Goal: Task Accomplishment & Management: Complete application form

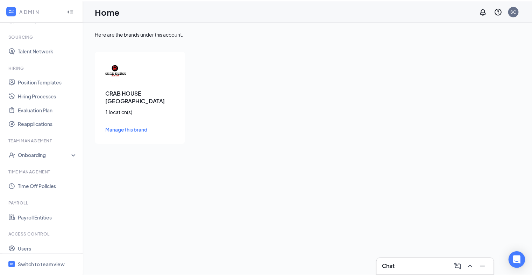
scroll to position [108, 0]
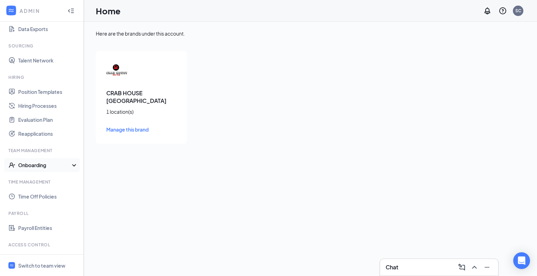
click at [36, 165] on div "Onboarding" at bounding box center [45, 165] width 54 height 7
click at [36, 179] on link "Onboarding Processes" at bounding box center [48, 179] width 60 height 14
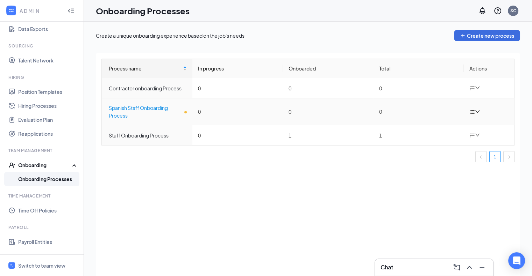
click at [185, 113] on div "Spanish Staff Onboarding Process" at bounding box center [148, 111] width 78 height 15
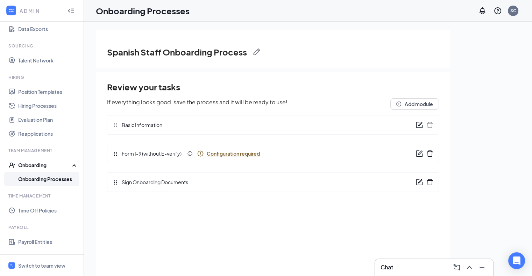
scroll to position [31, 0]
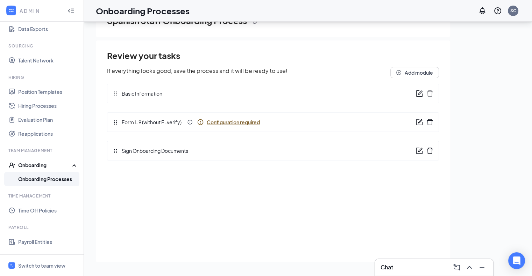
click at [232, 123] on span "Configuration required" at bounding box center [233, 122] width 53 height 7
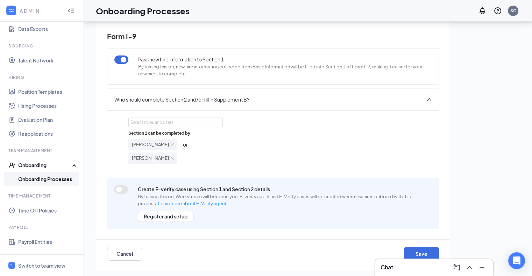
scroll to position [31, 0]
click at [126, 252] on button "Cancel" at bounding box center [124, 254] width 35 height 14
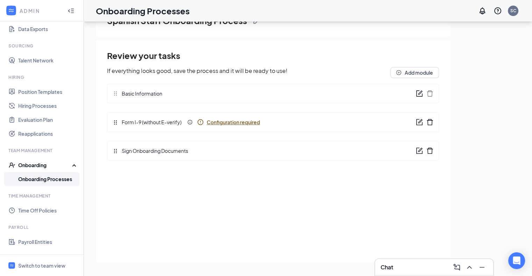
scroll to position [0, 0]
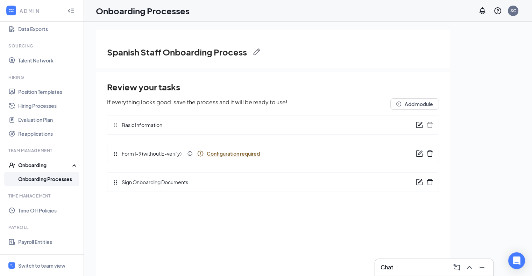
click at [42, 182] on link "Onboarding Processes" at bounding box center [48, 179] width 60 height 14
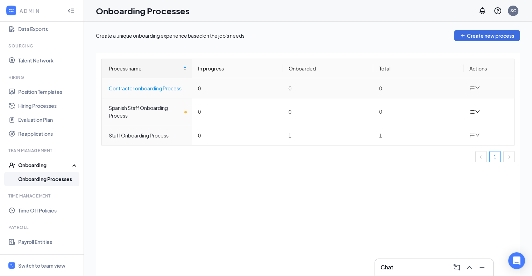
click at [148, 90] on div "Contractor onboarding Process" at bounding box center [148, 89] width 78 height 8
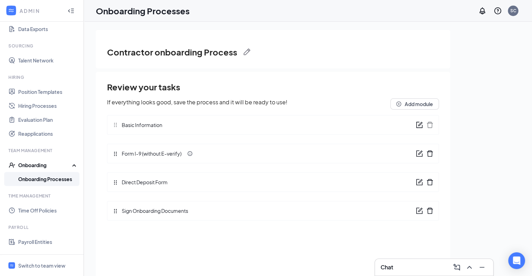
click at [159, 155] on span "Form I-9 (without E-verify)" at bounding box center [149, 154] width 63 height 8
click at [201, 154] on div "Form I-9 (without E-verify)" at bounding box center [273, 154] width 332 height 20
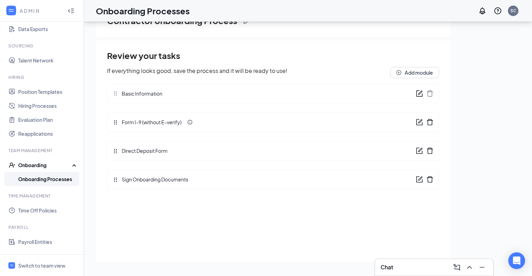
click at [33, 174] on link "Onboarding Processes" at bounding box center [48, 179] width 60 height 14
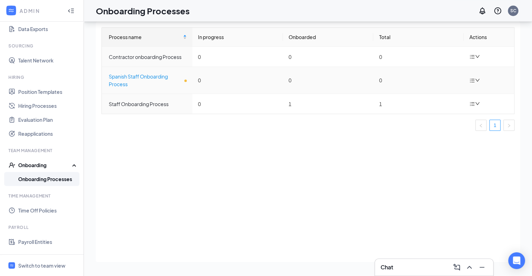
click at [156, 79] on div "Spanish Staff Onboarding Process" at bounding box center [148, 80] width 78 height 15
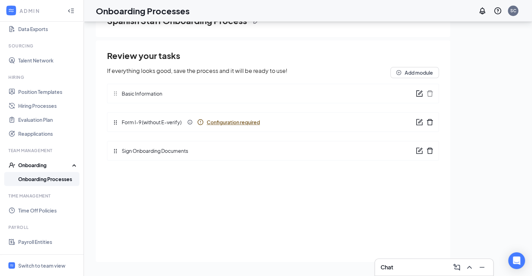
click at [214, 123] on span "Configuration required" at bounding box center [233, 122] width 53 height 7
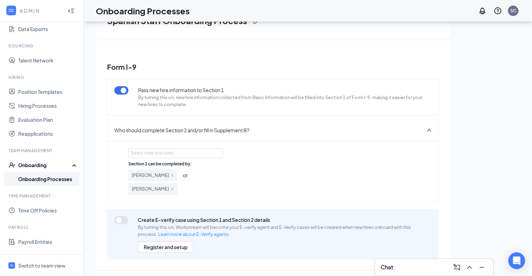
scroll to position [31, 0]
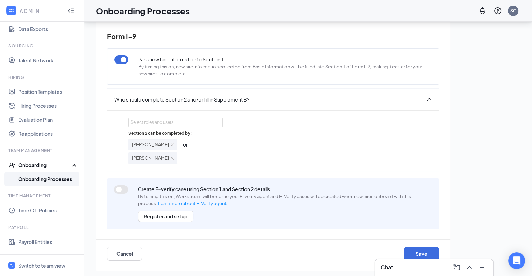
click at [262, 152] on div "Section 2 can be completed by: [PERSON_NAME] or [PERSON_NAME]" at bounding box center [272, 147] width 289 height 34
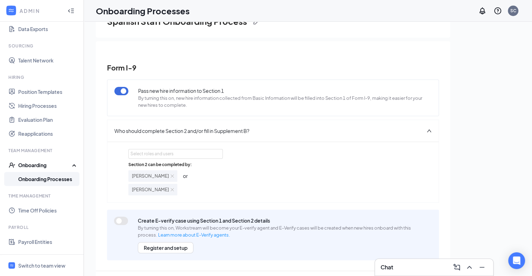
scroll to position [31, 0]
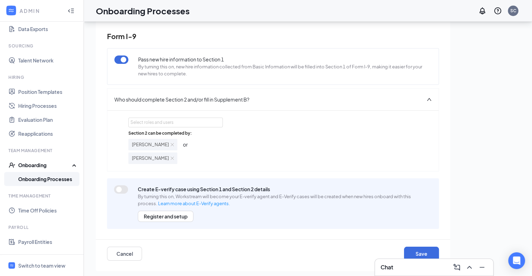
click at [38, 165] on div "Onboarding" at bounding box center [45, 165] width 54 height 7
click at [46, 167] on div "Onboarding" at bounding box center [45, 165] width 54 height 7
click at [38, 179] on link "Onboarding Processes" at bounding box center [48, 179] width 60 height 14
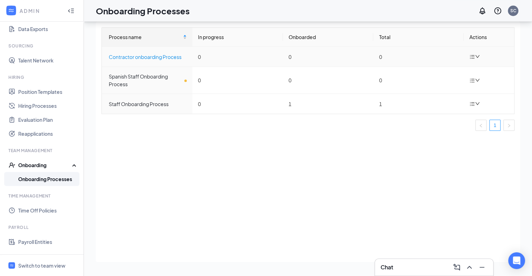
click at [169, 58] on div "Contractor onboarding Process" at bounding box center [148, 57] width 78 height 8
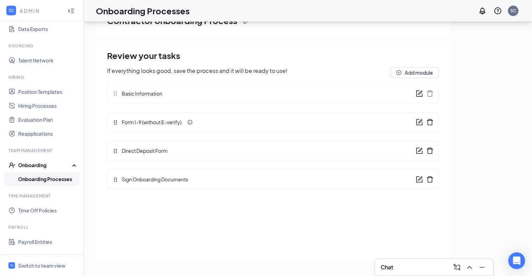
click at [52, 182] on link "Onboarding Processes" at bounding box center [48, 179] width 60 height 14
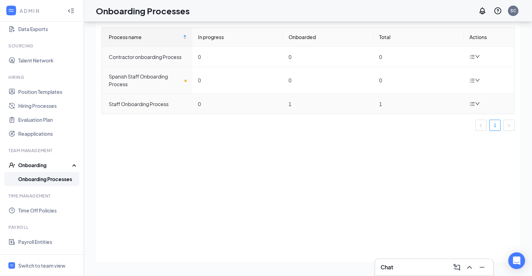
click at [136, 107] on td "Staff Onboarding Process" at bounding box center [147, 104] width 91 height 20
click at [144, 100] on div "Staff Onboarding Process" at bounding box center [148, 104] width 78 height 8
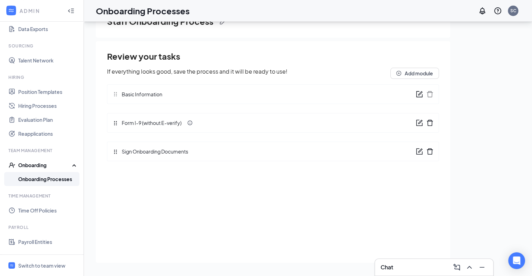
scroll to position [31, 0]
click at [418, 77] on button "Add module" at bounding box center [414, 72] width 49 height 11
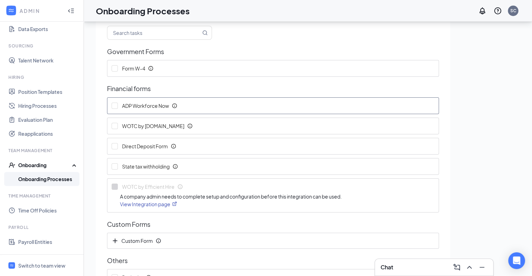
scroll to position [58, 0]
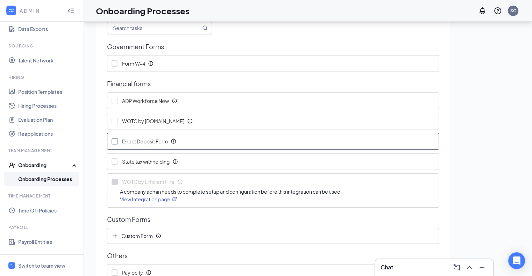
click at [115, 142] on input "Direct Deposit Form" at bounding box center [114, 141] width 6 height 6
checkbox input "true"
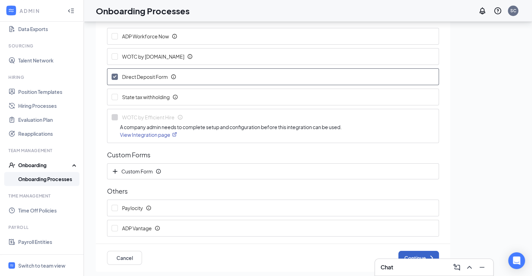
click at [421, 254] on button "Continue" at bounding box center [418, 258] width 41 height 14
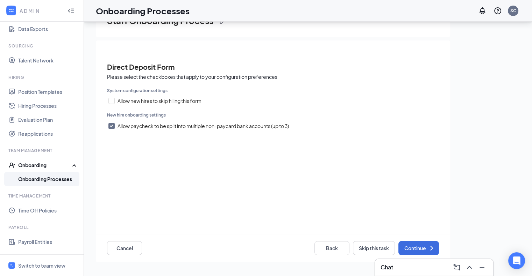
click at [109, 125] on input "Allow paycheck to be split into multiple non-paycard bank accounts (up to 3)" at bounding box center [111, 126] width 6 height 6
checkbox input "false"
click at [411, 250] on button "Continue" at bounding box center [418, 248] width 41 height 14
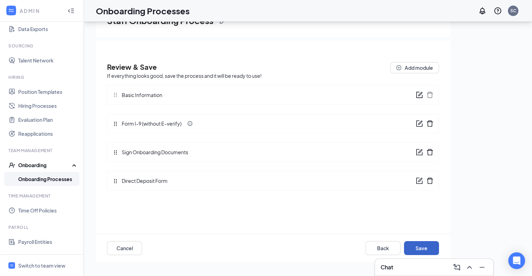
click at [426, 247] on button "Save" at bounding box center [421, 248] width 35 height 14
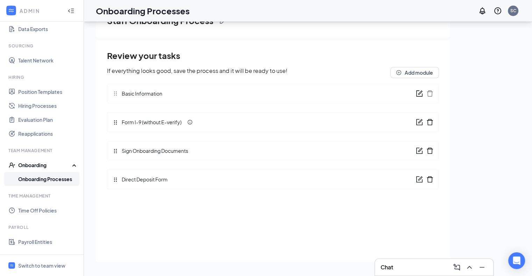
scroll to position [150, 0]
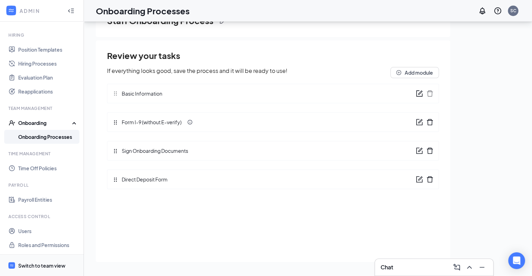
click at [36, 267] on div "Switch to team view" at bounding box center [41, 265] width 47 height 7
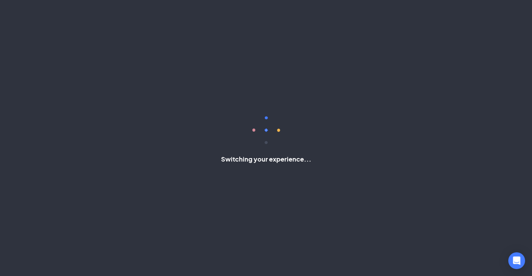
scroll to position [42, 0]
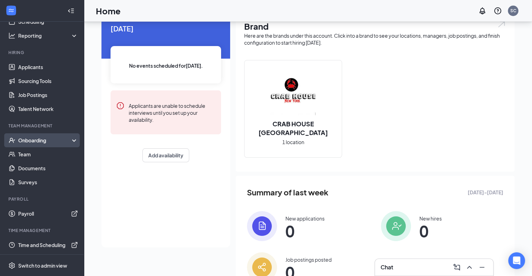
click at [46, 141] on div "Onboarding" at bounding box center [45, 140] width 54 height 7
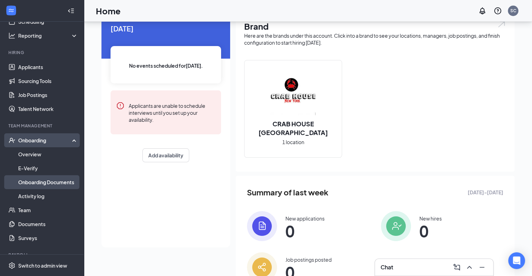
click at [42, 180] on link "Onboarding Documents" at bounding box center [48, 182] width 60 height 14
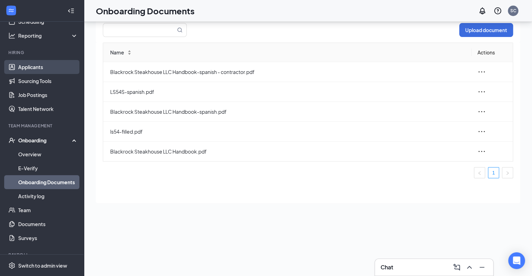
click at [35, 70] on link "Applicants" at bounding box center [48, 67] width 60 height 14
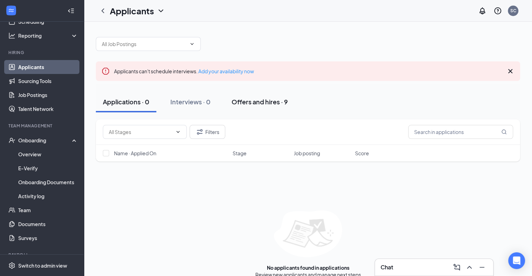
click at [246, 103] on div "Offers and hires · 9" at bounding box center [259, 102] width 56 height 9
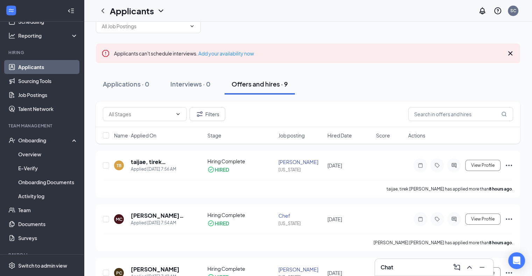
scroll to position [13, 0]
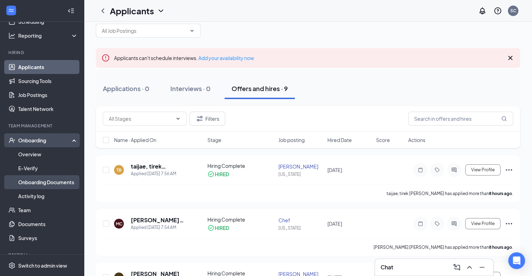
click at [44, 180] on link "Onboarding Documents" at bounding box center [48, 182] width 60 height 14
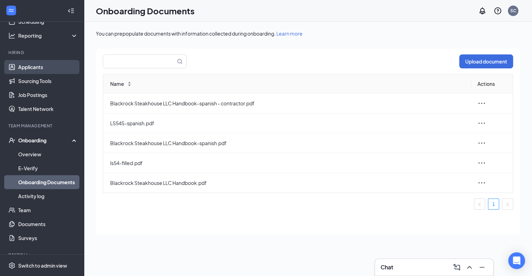
click at [38, 64] on link "Applicants" at bounding box center [48, 67] width 60 height 14
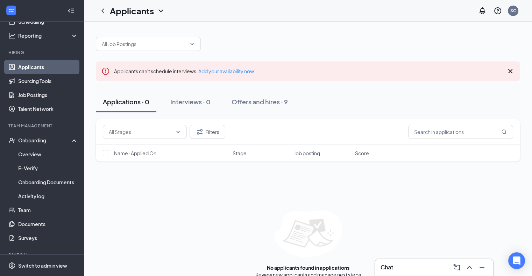
click at [45, 63] on link "Applicants" at bounding box center [48, 67] width 60 height 14
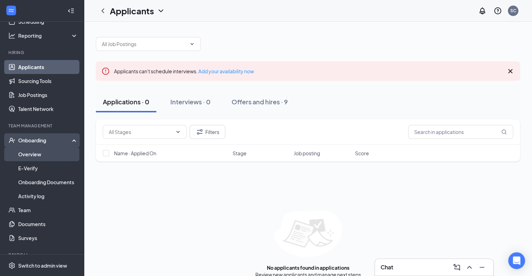
click at [36, 155] on link "Overview" at bounding box center [48, 154] width 60 height 14
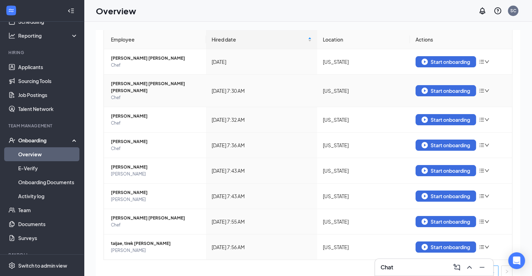
scroll to position [68, 0]
click at [431, 117] on div "Start onboarding" at bounding box center [445, 120] width 49 height 6
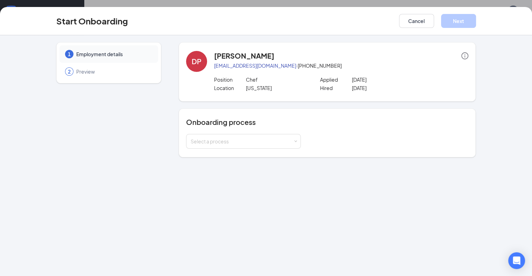
scroll to position [31, 0]
click at [276, 143] on div "Select a process" at bounding box center [243, 142] width 106 height 14
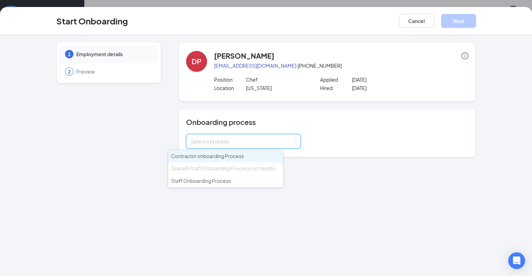
click at [235, 156] on span "Contractor onboarding Process" at bounding box center [207, 156] width 73 height 6
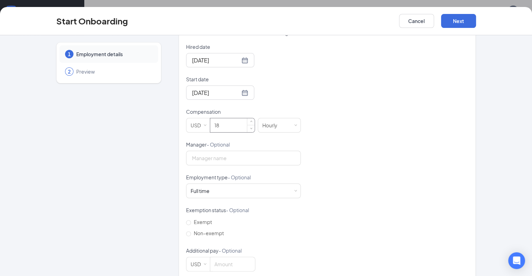
scroll to position [165, 0]
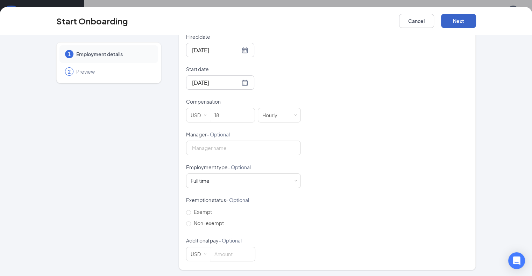
click at [476, 21] on button "Next" at bounding box center [458, 21] width 35 height 14
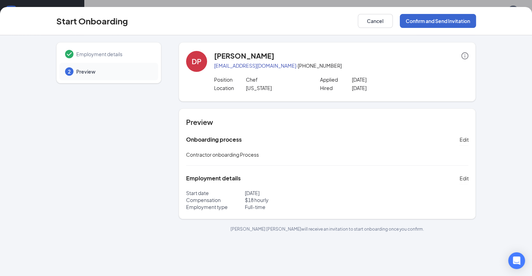
scroll to position [0, 0]
click at [463, 23] on button "Confirm and Send Invitation" at bounding box center [437, 21] width 76 height 14
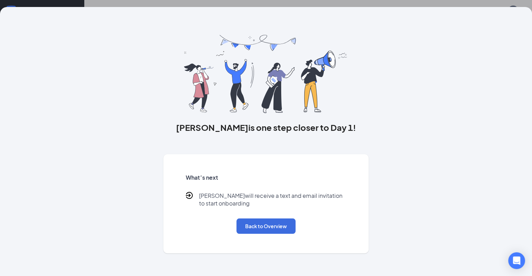
scroll to position [43, 0]
click at [269, 232] on button "Back to Overview" at bounding box center [265, 226] width 59 height 15
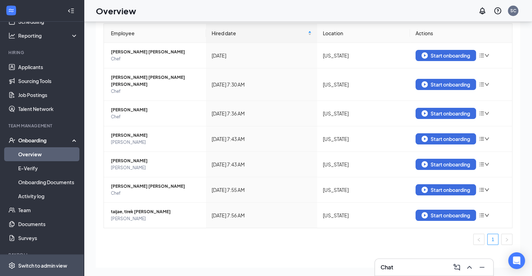
click at [34, 262] on div "Switch to admin view" at bounding box center [42, 265] width 49 height 7
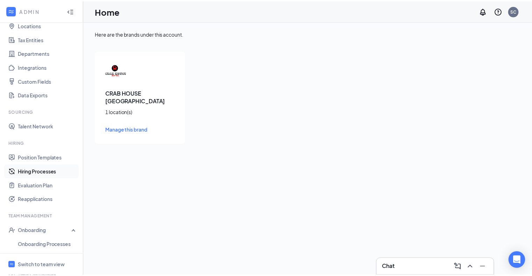
scroll to position [151, 0]
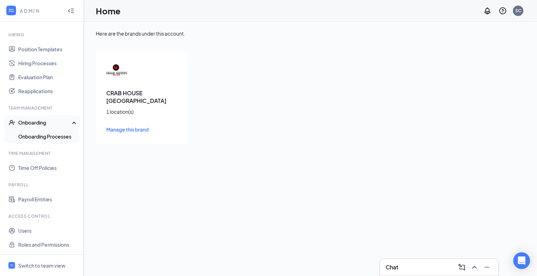
click at [46, 135] on link "Onboarding Processes" at bounding box center [48, 137] width 60 height 14
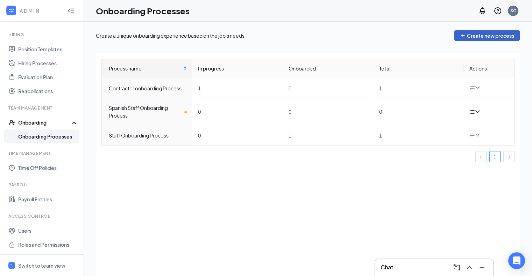
click at [486, 35] on button "Create new process" at bounding box center [487, 35] width 66 height 11
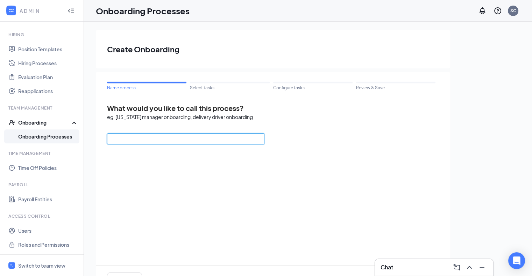
click at [194, 143] on input "text" at bounding box center [185, 139] width 157 height 11
type input "Spanish"
click at [45, 135] on link "Onboarding Processes" at bounding box center [48, 137] width 60 height 14
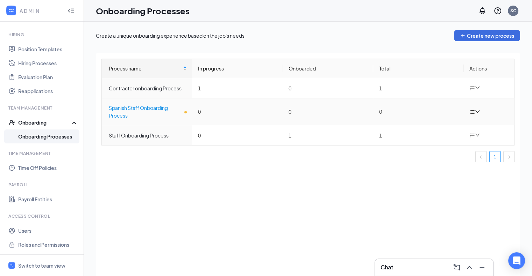
drag, startPoint x: 139, startPoint y: 114, endPoint x: 110, endPoint y: 108, distance: 29.8
click at [110, 108] on div "Spanish Staff Onboarding Process" at bounding box center [148, 111] width 78 height 15
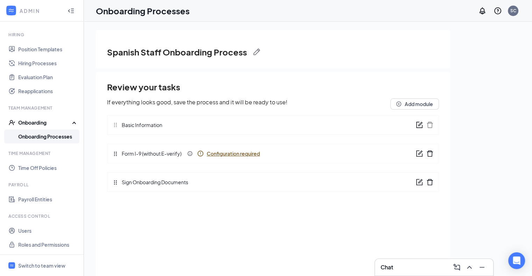
click at [110, 108] on h5 "If everything looks good, save the process and it will be ready to use!" at bounding box center [197, 104] width 180 height 11
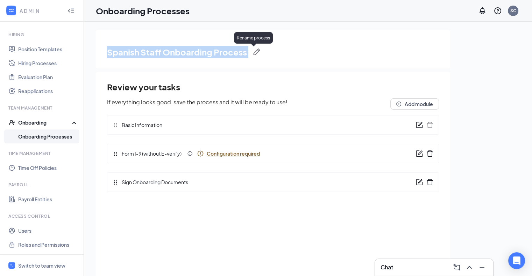
drag, startPoint x: 108, startPoint y: 50, endPoint x: 246, endPoint y: 53, distance: 138.8
click at [246, 53] on div "Spanish Staff Onboarding Process" at bounding box center [273, 52] width 332 height 12
copy div "Spanish Staff Onboarding Process"
click at [47, 134] on link "Onboarding Processes" at bounding box center [48, 137] width 60 height 14
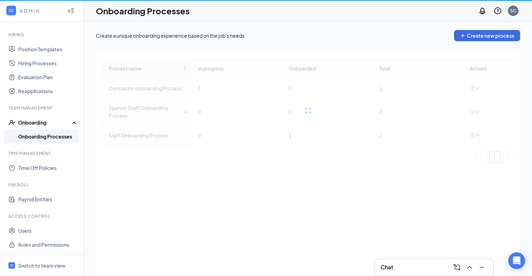
click at [47, 134] on link "Onboarding Processes" at bounding box center [48, 137] width 60 height 14
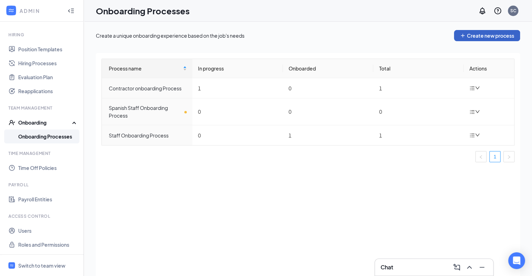
click at [473, 36] on button "Create new process" at bounding box center [487, 35] width 66 height 11
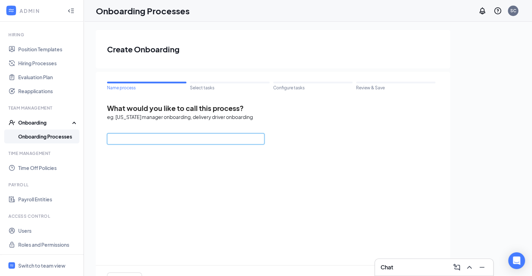
paste input "Spanish Staff Onboarding Process"
click at [186, 142] on input "Spanish Staff Onboarding Process" at bounding box center [185, 139] width 157 height 11
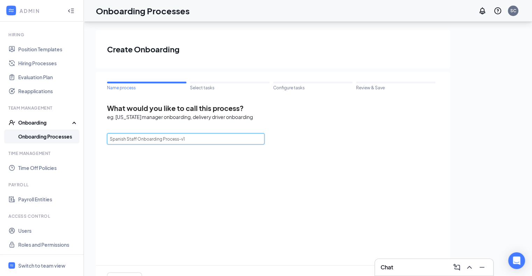
scroll to position [31, 0]
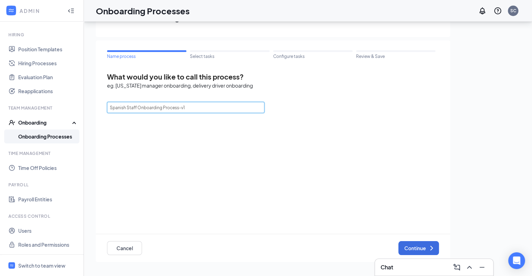
type input "Spanish Staff Onboarding Process-v1"
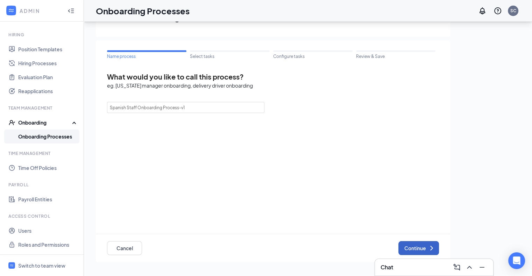
click at [421, 247] on button "Continue" at bounding box center [418, 248] width 41 height 14
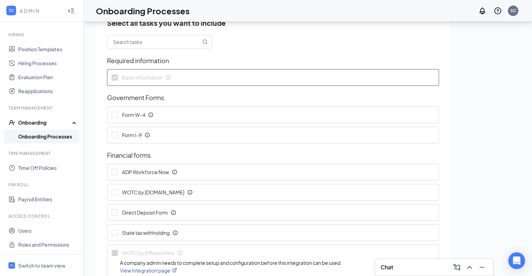
scroll to position [56, 0]
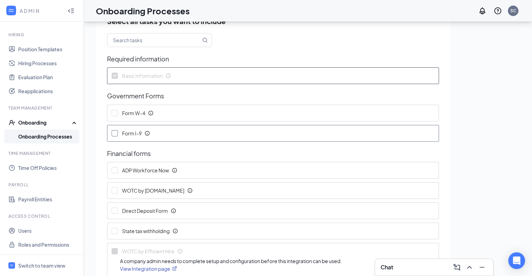
click at [113, 130] on input "Form I-9" at bounding box center [114, 133] width 6 height 6
checkbox input "true"
click at [113, 113] on input "Form W-4" at bounding box center [114, 113] width 6 height 6
checkbox input "true"
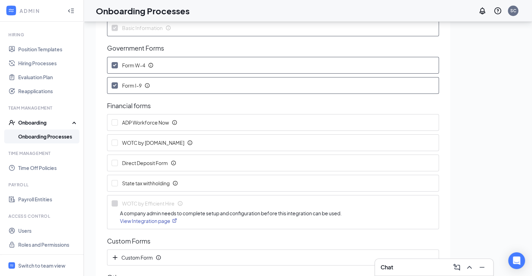
scroll to position [111, 0]
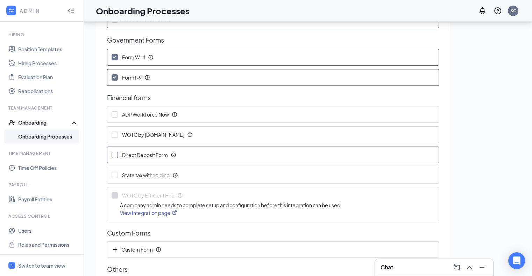
click at [113, 154] on input "Direct Deposit Form" at bounding box center [114, 155] width 6 height 6
checkbox input "true"
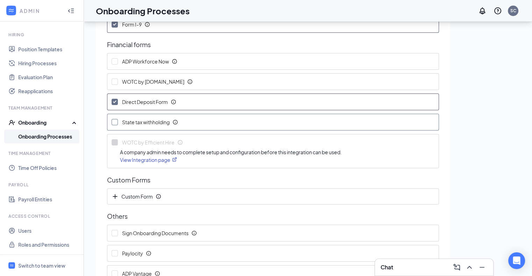
scroll to position [165, 0]
click at [114, 120] on input "State tax withholding" at bounding box center [114, 122] width 6 height 6
checkbox input "true"
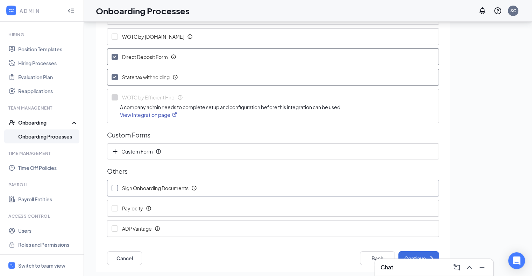
click at [195, 186] on icon "Info" at bounding box center [194, 189] width 6 height 6
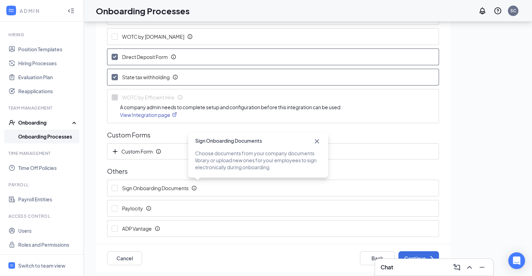
click at [317, 142] on icon "Cross" at bounding box center [316, 141] width 8 height 8
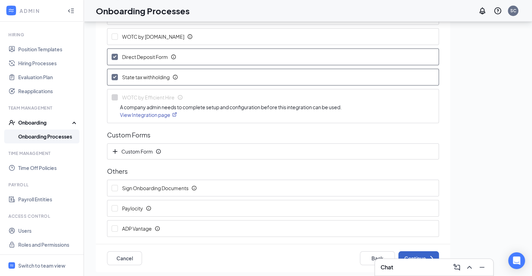
click at [404, 252] on button "Continue" at bounding box center [418, 259] width 41 height 14
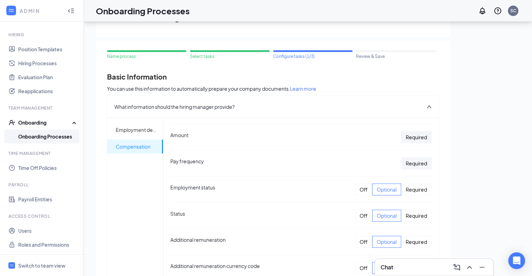
scroll to position [73, 0]
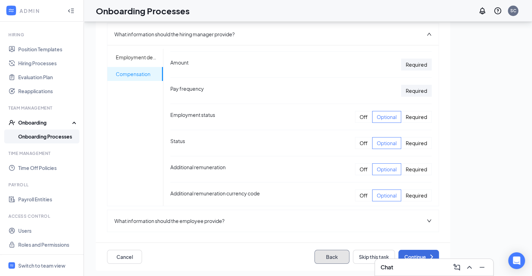
click at [331, 253] on button "Back" at bounding box center [331, 257] width 35 height 14
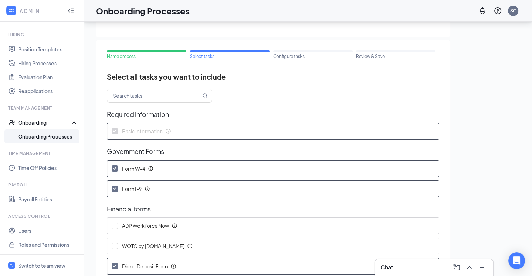
scroll to position [210, 0]
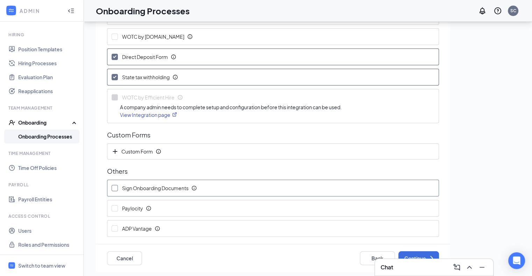
click at [115, 188] on input "Sign Onboarding Documents" at bounding box center [114, 188] width 6 height 6
checkbox input "true"
click at [401, 254] on button "Continue" at bounding box center [418, 259] width 41 height 14
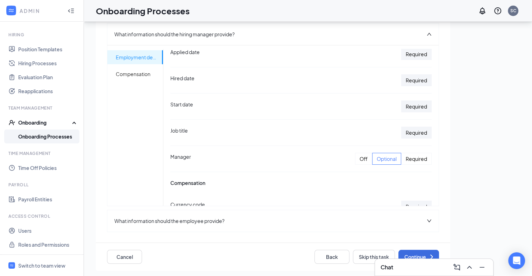
scroll to position [4, 0]
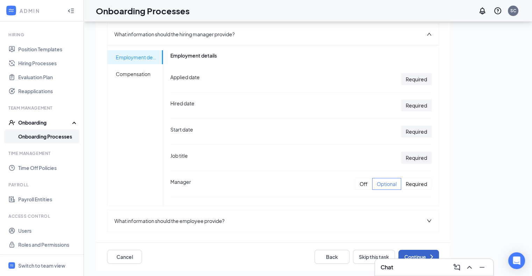
click at [406, 255] on button "Continue" at bounding box center [418, 257] width 41 height 14
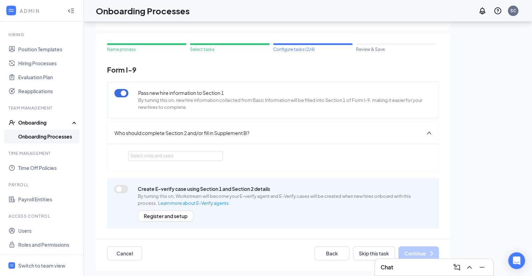
scroll to position [7, 0]
click at [194, 158] on div "Select roles and users" at bounding box center [173, 156] width 86 height 7
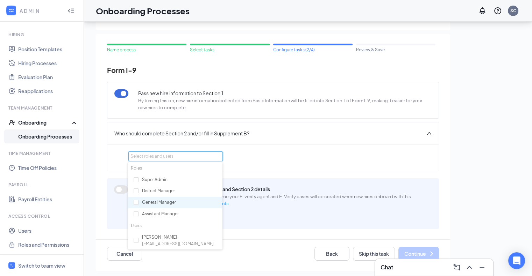
scroll to position [72, 0]
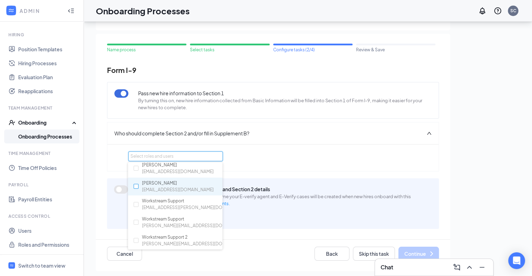
drag, startPoint x: 136, startPoint y: 168, endPoint x: 137, endPoint y: 188, distance: 19.6
click at [137, 188] on ul "[PERSON_NAME] [EMAIL_ADDRESS][DOMAIN_NAME] [PERSON_NAME] [EMAIL_ADDRESS][DOMAIN…" at bounding box center [175, 205] width 94 height 90
click at [137, 188] on input "checkbox" at bounding box center [136, 186] width 5 height 5
checkbox input "true"
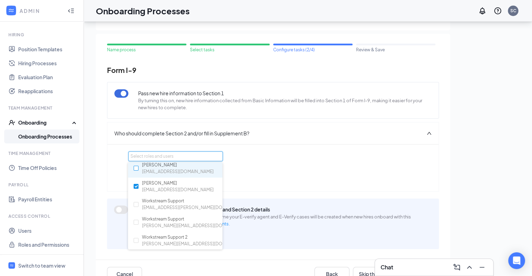
click at [136, 169] on input "checkbox" at bounding box center [136, 168] width 5 height 5
checkbox input "true"
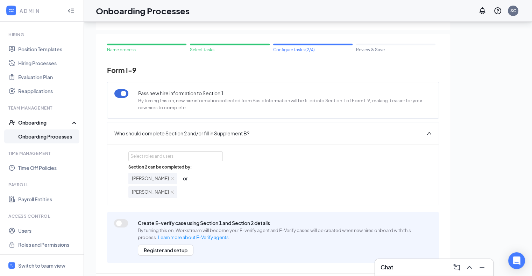
click at [337, 184] on div "Section 2 can be completed by: [PERSON_NAME] or [PERSON_NAME]" at bounding box center [272, 181] width 289 height 34
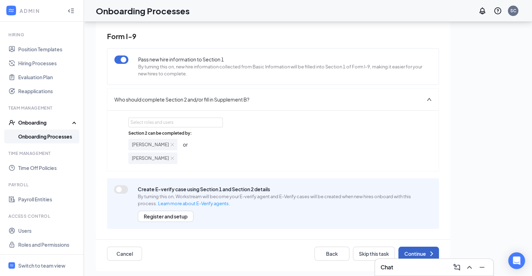
click at [408, 251] on button "Continue" at bounding box center [418, 254] width 41 height 14
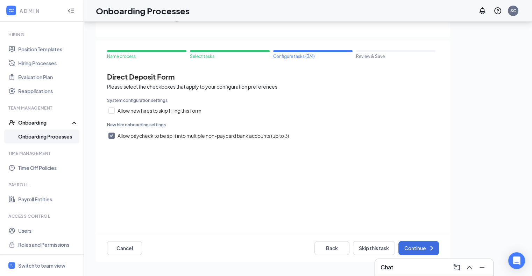
scroll to position [0, 0]
click at [114, 136] on input "Allow paycheck to be split into multiple non-paycard bank accounts (up to 3)" at bounding box center [111, 136] width 6 height 6
checkbox input "false"
click at [410, 244] on button "Continue" at bounding box center [418, 248] width 41 height 14
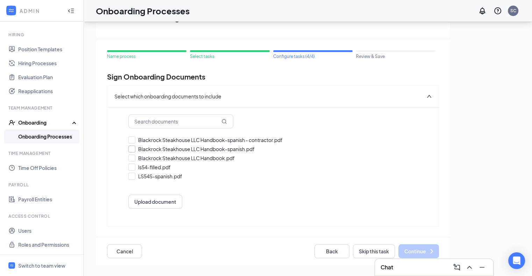
click at [134, 148] on input "Blackrock Steakhouse LLC Handbook-spanish.pdf" at bounding box center [272, 149] width 289 height 7
checkbox input "true"
click at [135, 175] on input "LS54S-spanish.pdf" at bounding box center [272, 176] width 289 height 7
checkbox input "true"
click at [410, 252] on button "Continue" at bounding box center [418, 252] width 41 height 14
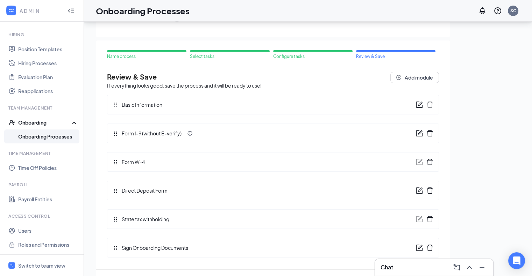
scroll to position [26, 0]
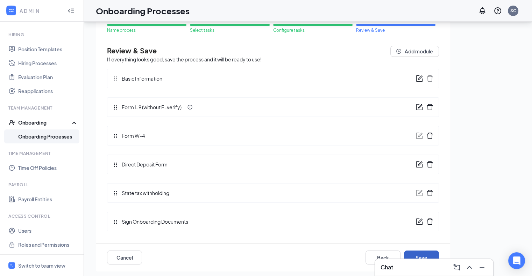
click at [417, 253] on button "Save" at bounding box center [421, 258] width 35 height 14
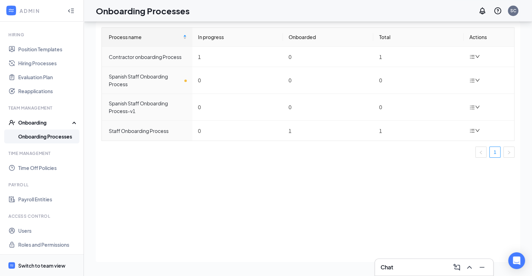
click at [52, 265] on div "Switch to team view" at bounding box center [41, 265] width 47 height 7
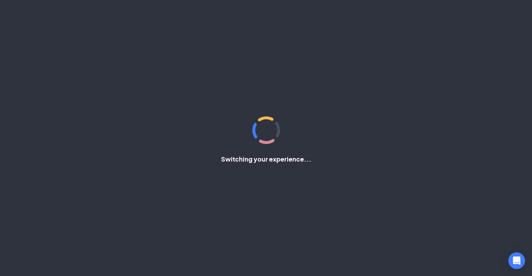
scroll to position [98, 0]
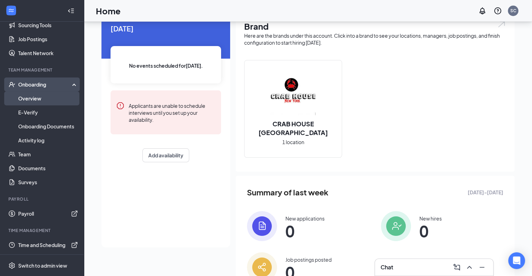
click at [30, 101] on link "Overview" at bounding box center [48, 99] width 60 height 14
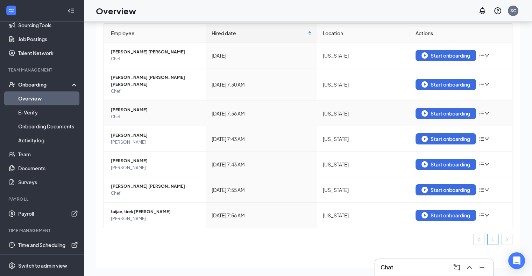
scroll to position [29, 0]
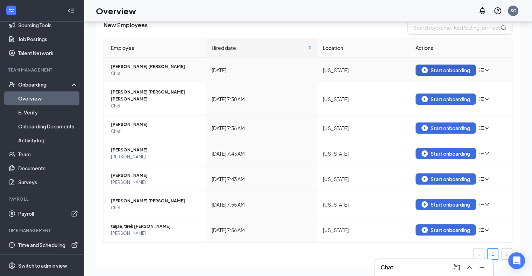
click at [457, 67] on div "Start onboarding" at bounding box center [445, 70] width 49 height 6
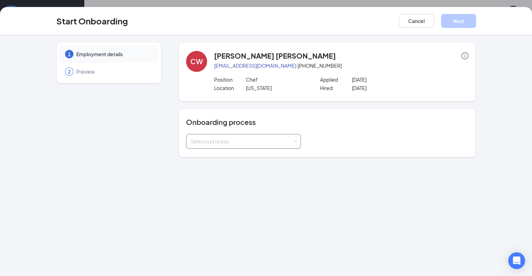
click at [263, 142] on div "Select a process" at bounding box center [241, 141] width 102 height 7
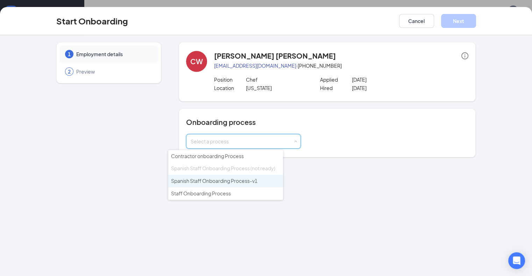
click at [216, 181] on span "Spanish Staff Onboarding Process-v1" at bounding box center [214, 181] width 86 height 6
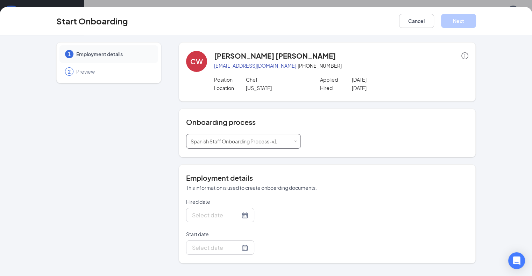
type input "[DATE]"
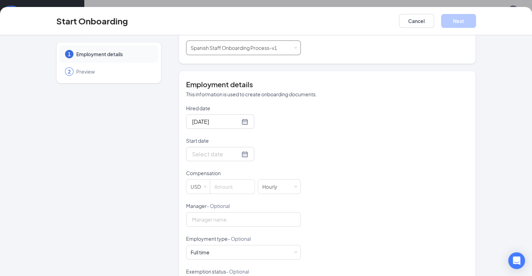
scroll to position [94, 0]
click at [210, 188] on input at bounding box center [232, 187] width 44 height 14
type input "20"
click at [337, 142] on div "Hired date [DATE] Start date Compensation USD 20 Hourly Manager - Optional Empl…" at bounding box center [327, 219] width 282 height 229
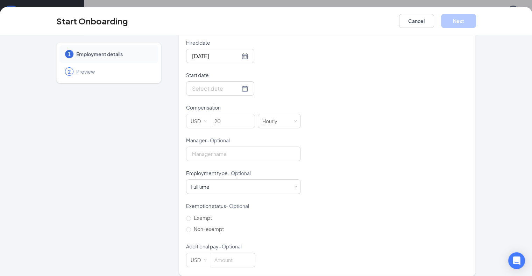
scroll to position [165, 0]
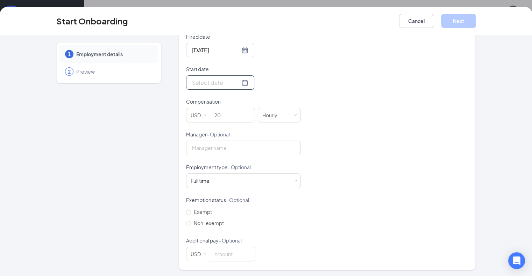
click at [219, 78] on div at bounding box center [220, 82] width 56 height 9
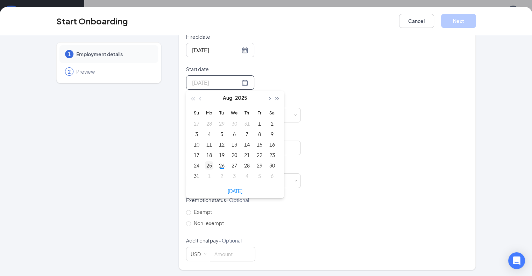
type input "[DATE]"
click at [205, 166] on div "25" at bounding box center [209, 165] width 8 height 8
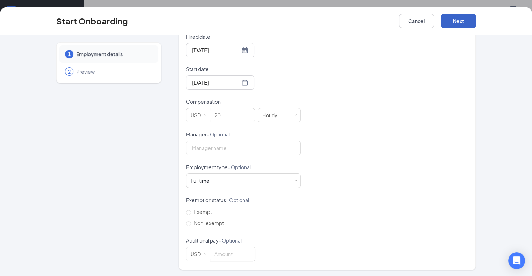
click at [476, 22] on button "Next" at bounding box center [458, 21] width 35 height 14
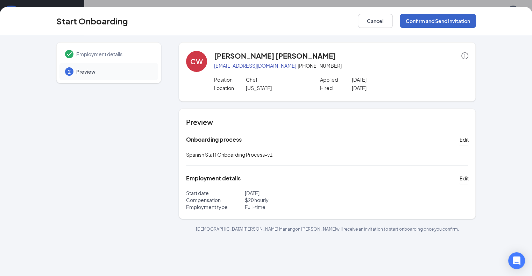
click at [476, 20] on button "Confirm and Send Invitation" at bounding box center [437, 21] width 76 height 14
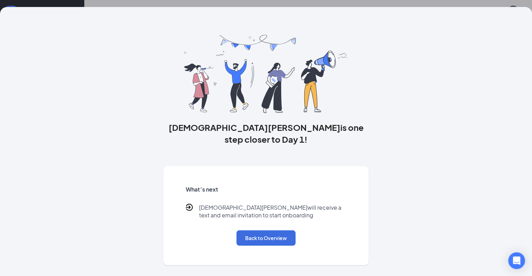
scroll to position [18, 0]
click at [326, 145] on h3 "[DEMOGRAPHIC_DATA][PERSON_NAME] is one step closer to Day 1!" at bounding box center [265, 134] width 205 height 24
click at [273, 239] on button "Back to Overview" at bounding box center [265, 238] width 59 height 15
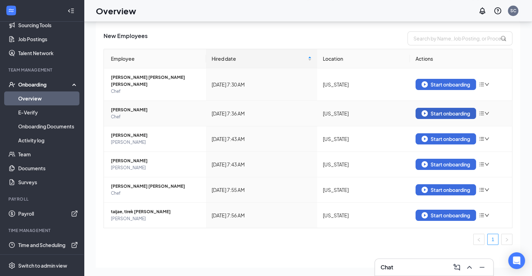
click at [440, 110] on div "Start onboarding" at bounding box center [445, 113] width 49 height 6
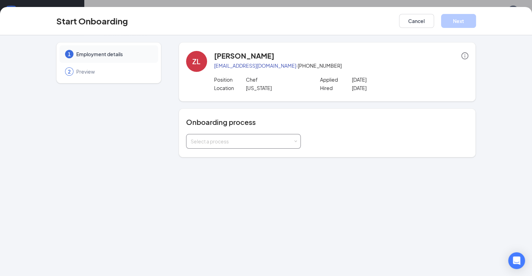
click at [229, 145] on div "Select a process" at bounding box center [243, 142] width 106 height 14
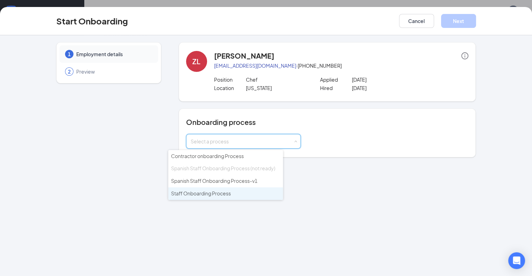
click at [208, 194] on span "Staff Onboarding Process" at bounding box center [201, 193] width 60 height 6
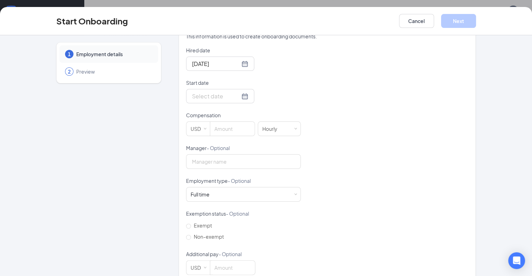
scroll to position [157, 0]
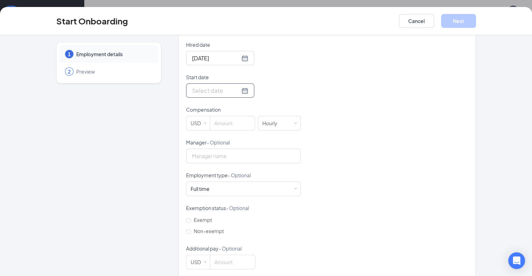
click at [219, 89] on div at bounding box center [220, 90] width 56 height 9
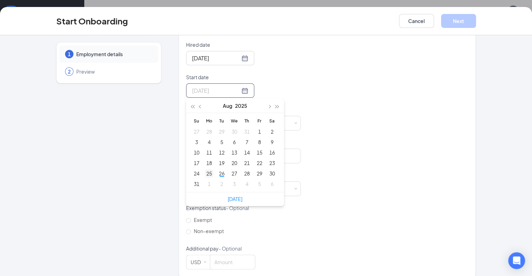
type input "[DATE]"
click at [205, 173] on div "25" at bounding box center [209, 173] width 8 height 8
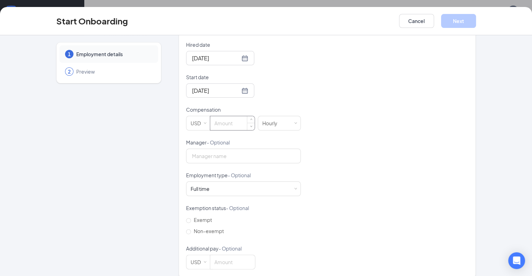
click at [219, 122] on input at bounding box center [232, 123] width 44 height 14
type input "16.5"
click at [382, 74] on div "Hired date [DATE] Start date [DATE] [DATE] Su Mo Tu We Th Fr Sa 27 28 29 30 31 …" at bounding box center [327, 155] width 282 height 229
click at [476, 26] on button "Next" at bounding box center [458, 21] width 35 height 14
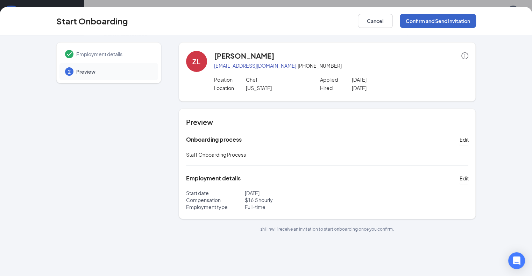
click at [476, 24] on button "Confirm and Send Invitation" at bounding box center [437, 21] width 76 height 14
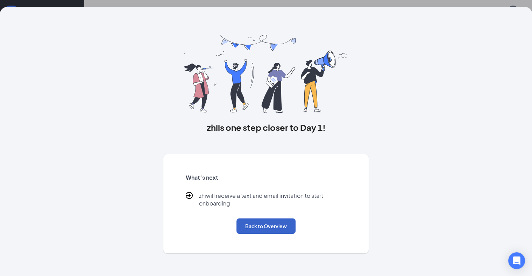
click at [261, 234] on button "Back to Overview" at bounding box center [265, 226] width 59 height 15
